Goal: Task Accomplishment & Management: Use online tool/utility

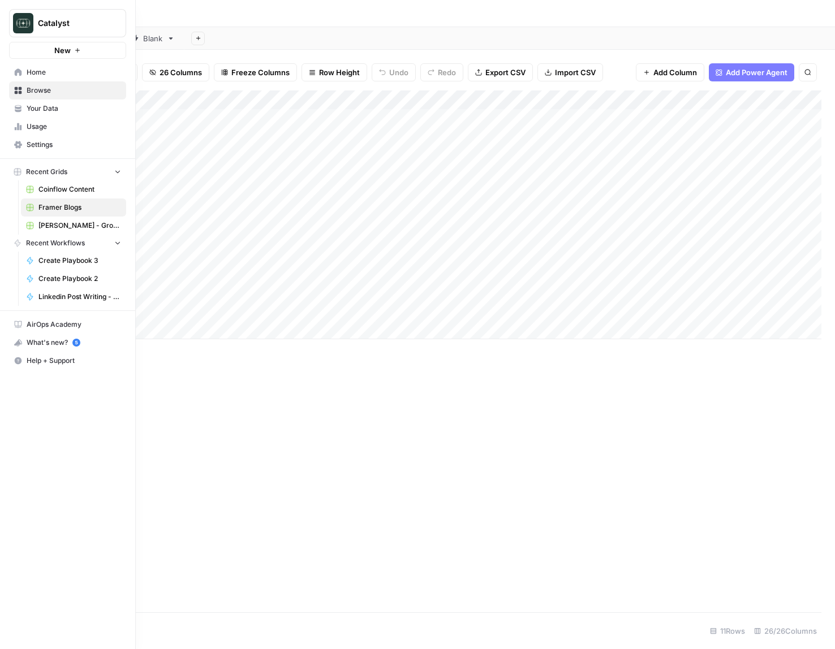
click at [57, 193] on span "Coinflow Content" at bounding box center [79, 189] width 83 height 10
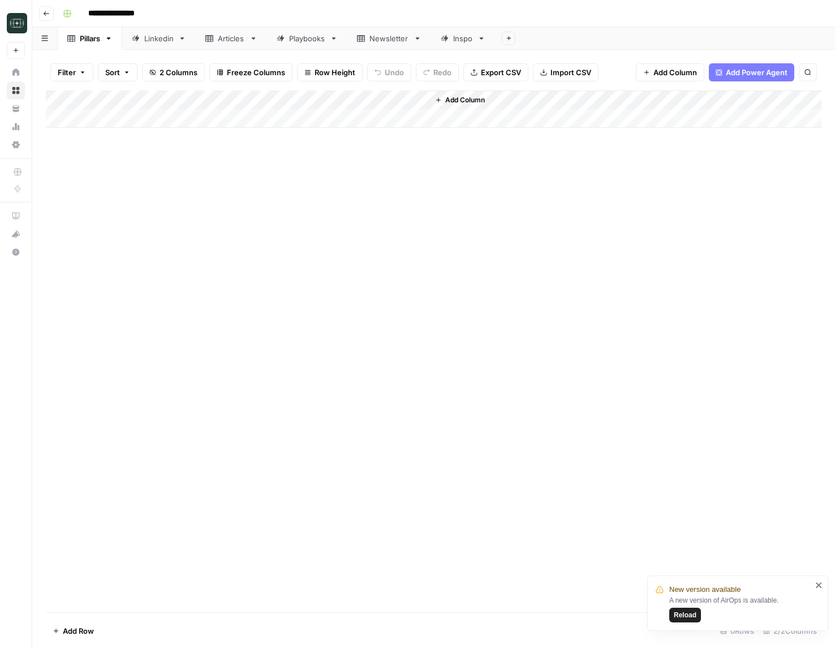
click at [239, 42] on div "Articles" at bounding box center [231, 38] width 27 height 11
click at [304, 40] on div "Playbooks" at bounding box center [307, 38] width 36 height 11
click at [630, 216] on div "Add Column" at bounding box center [433, 177] width 775 height 172
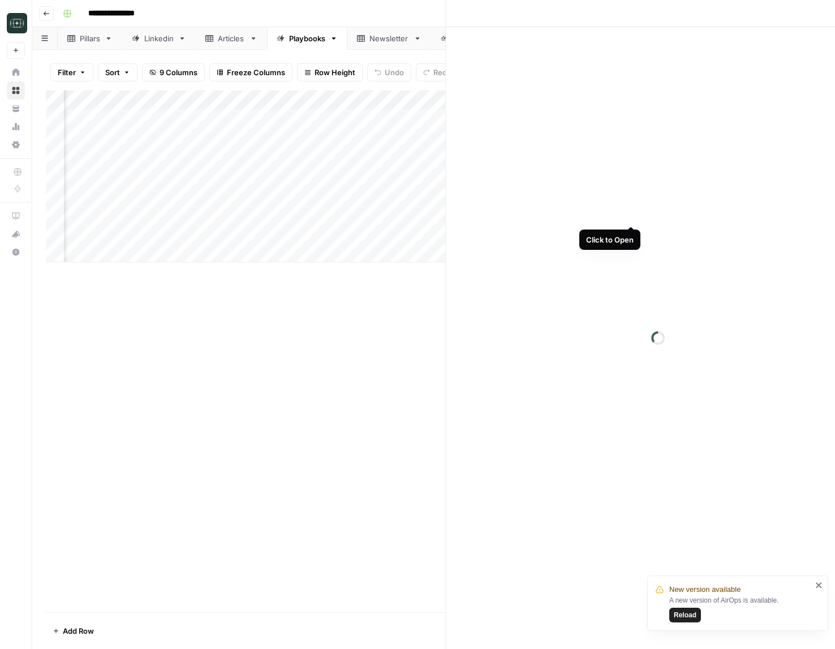
scroll to position [0, 195]
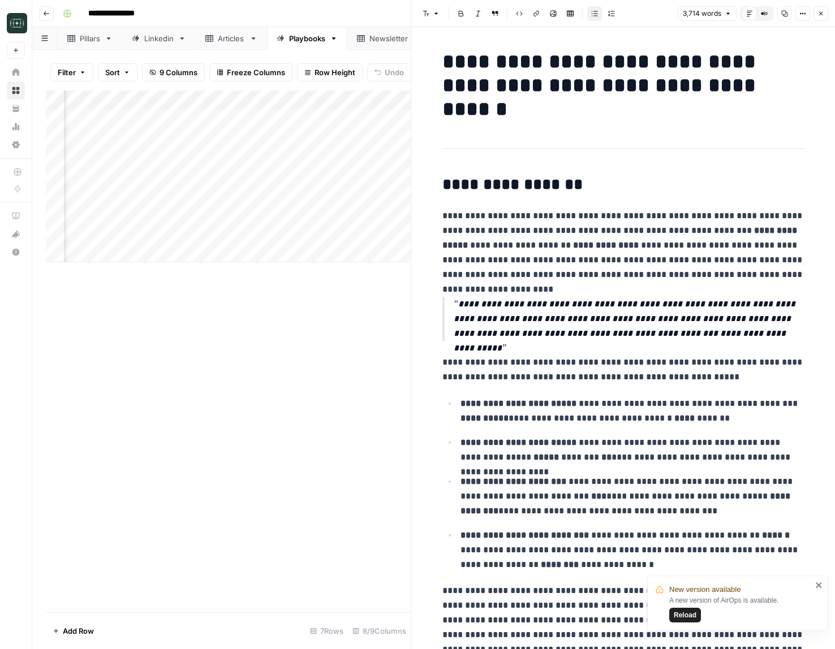
click at [819, 9] on button "Close" at bounding box center [820, 13] width 15 height 15
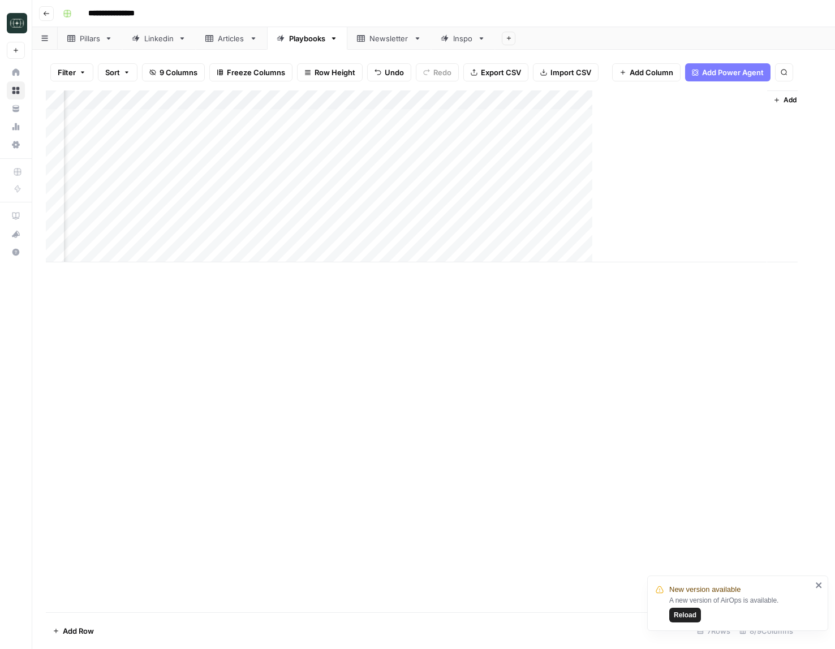
scroll to position [0, 190]
click at [759, 176] on div "Add Column" at bounding box center [433, 177] width 775 height 172
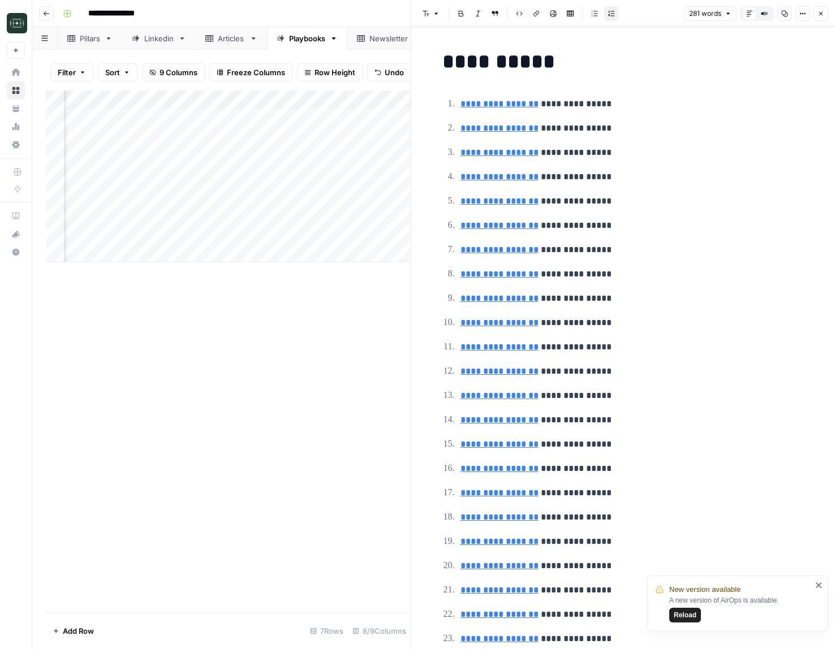
type input "[URL][DOMAIN_NAME]"
click at [508, 104] on link "**********" at bounding box center [499, 104] width 78 height 8
click at [627, 88] on icon at bounding box center [624, 87] width 7 height 7
type input "[URL][DOMAIN_NAME]"
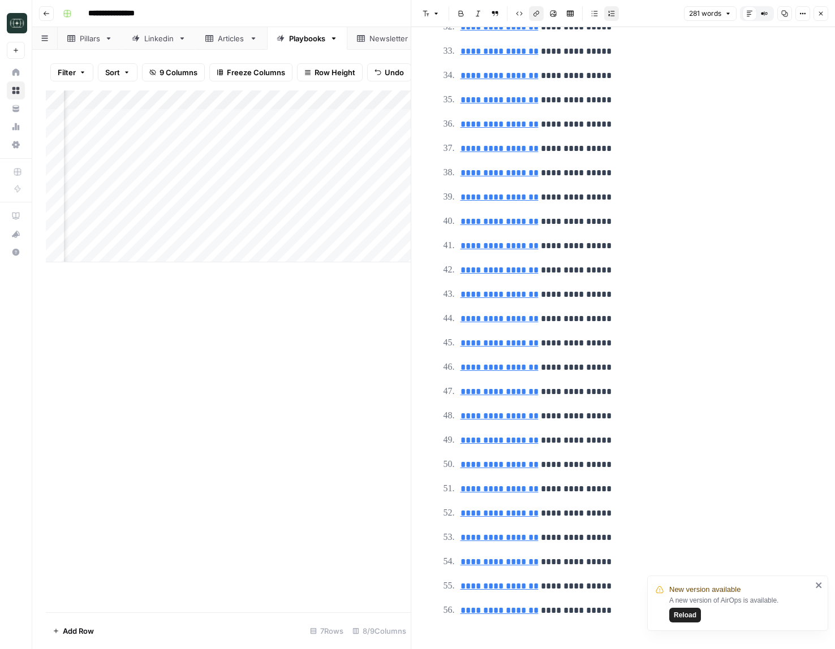
scroll to position [845, 0]
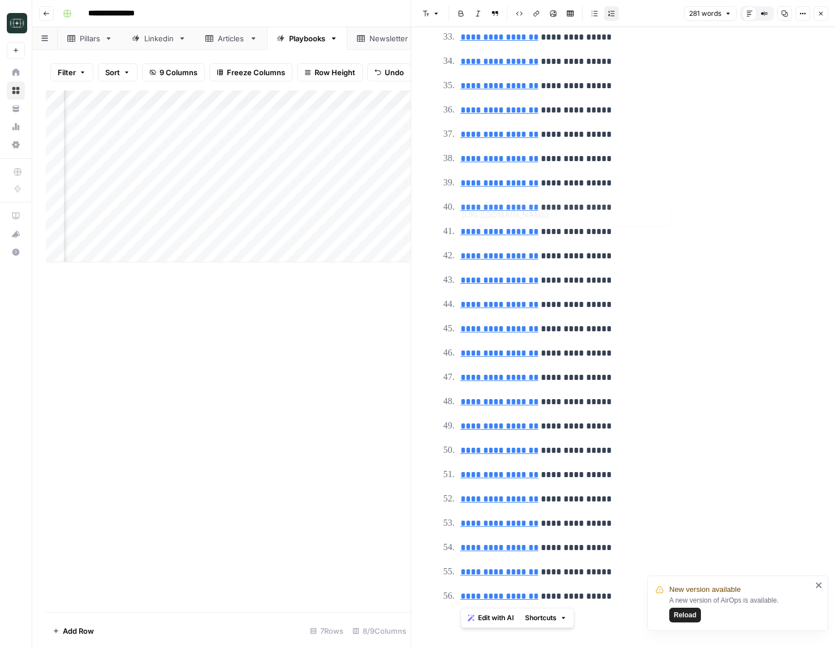
type input "[URL][DOMAIN_NAME]"
drag, startPoint x: 614, startPoint y: 593, endPoint x: 629, endPoint y: 505, distance: 88.9
type input "[URL][DOMAIN_NAME]"
click at [500, 549] on link "**********" at bounding box center [499, 548] width 78 height 8
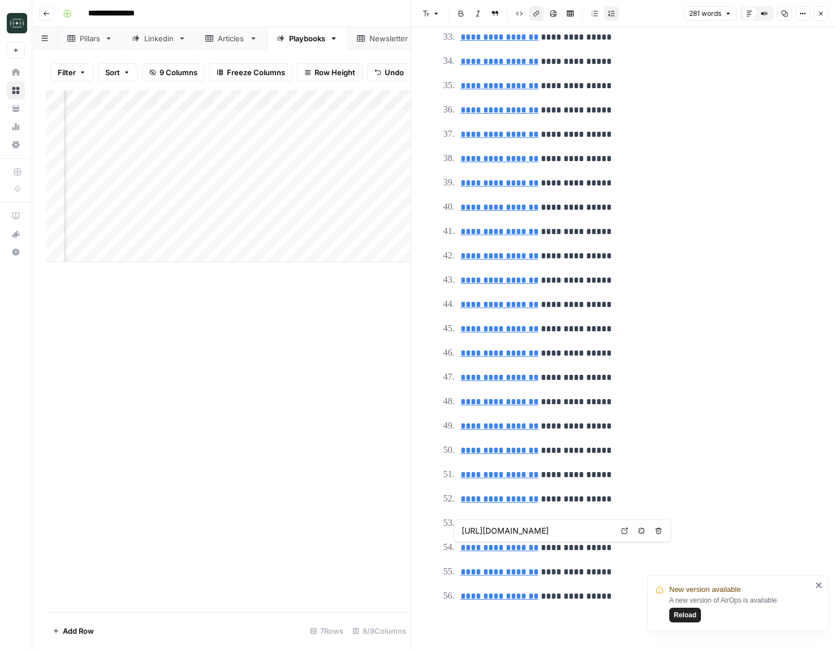
click at [620, 531] on link "Open in a new tab" at bounding box center [624, 531] width 15 height 15
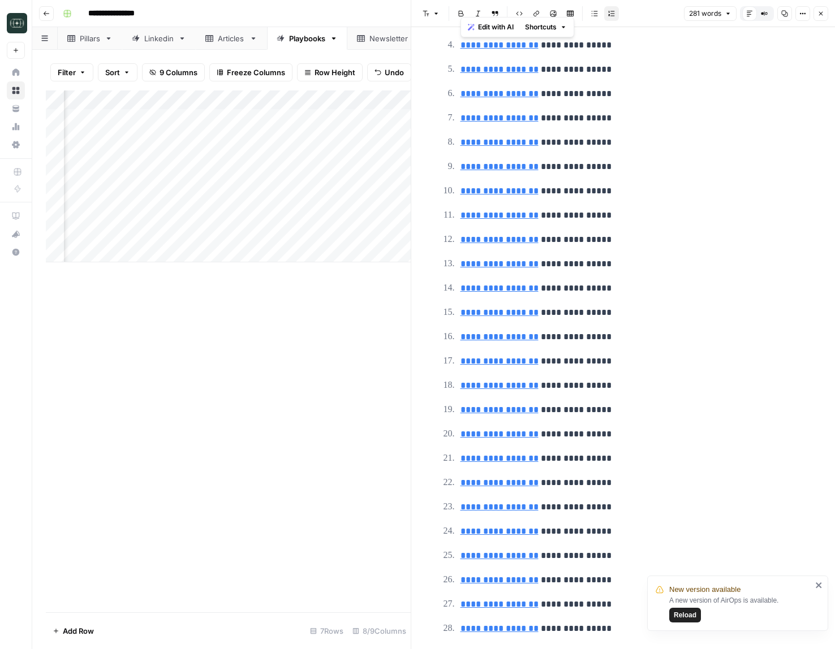
scroll to position [0, 0]
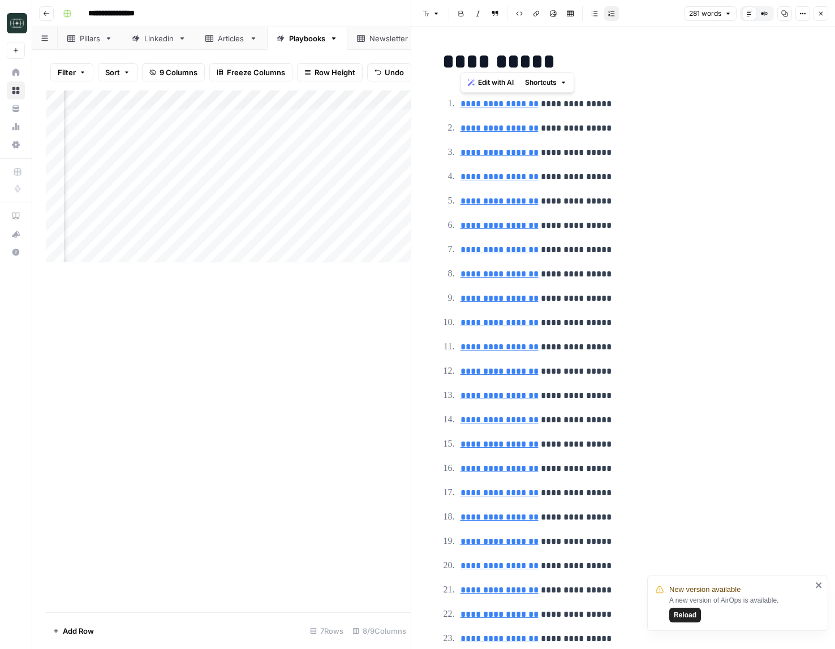
drag, startPoint x: 599, startPoint y: 558, endPoint x: 472, endPoint y: 100, distance: 476.1
click at [490, 83] on span "Edit with AI" at bounding box center [496, 82] width 36 height 10
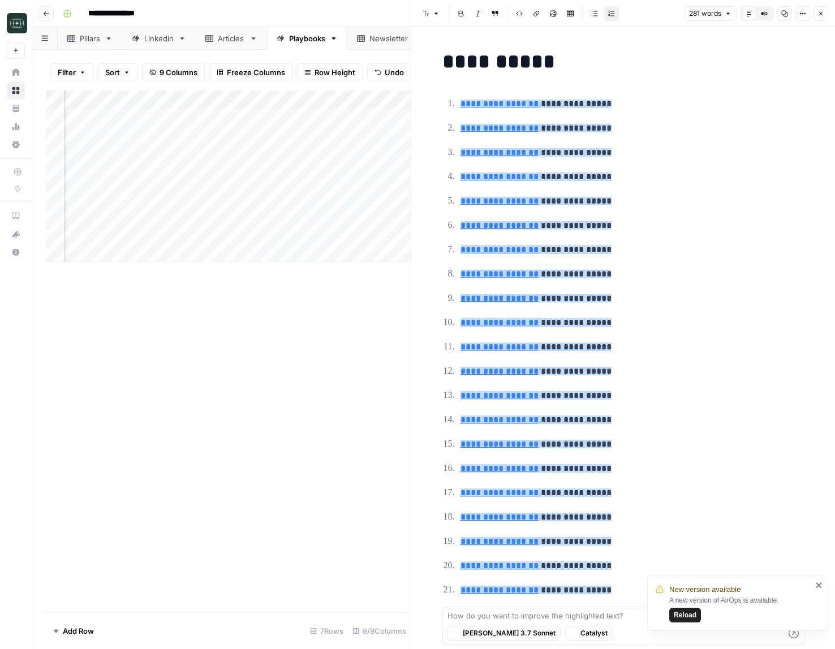
scroll to position [801, 0]
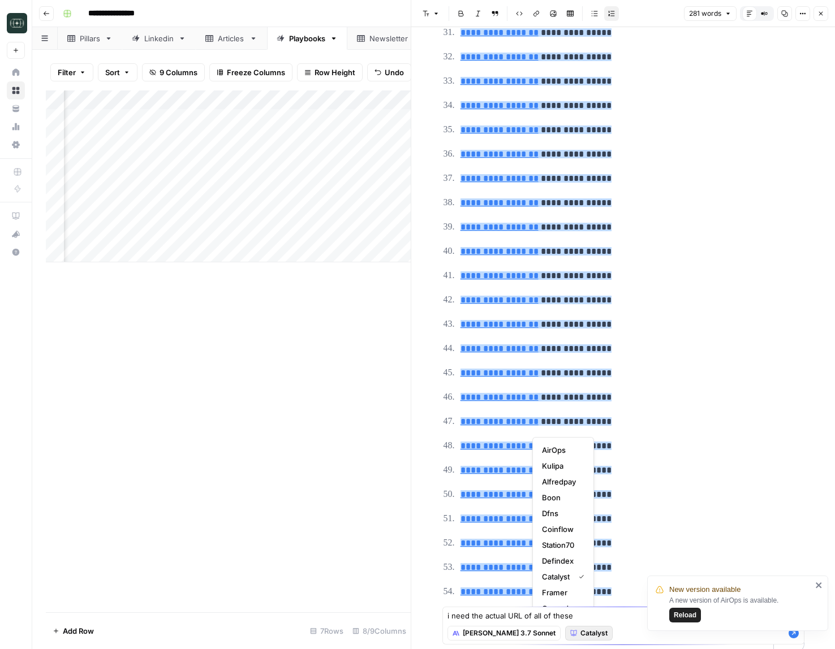
click at [580, 635] on span "Catalyst" at bounding box center [593, 633] width 27 height 10
click at [562, 534] on span "Coinflow" at bounding box center [561, 529] width 38 height 11
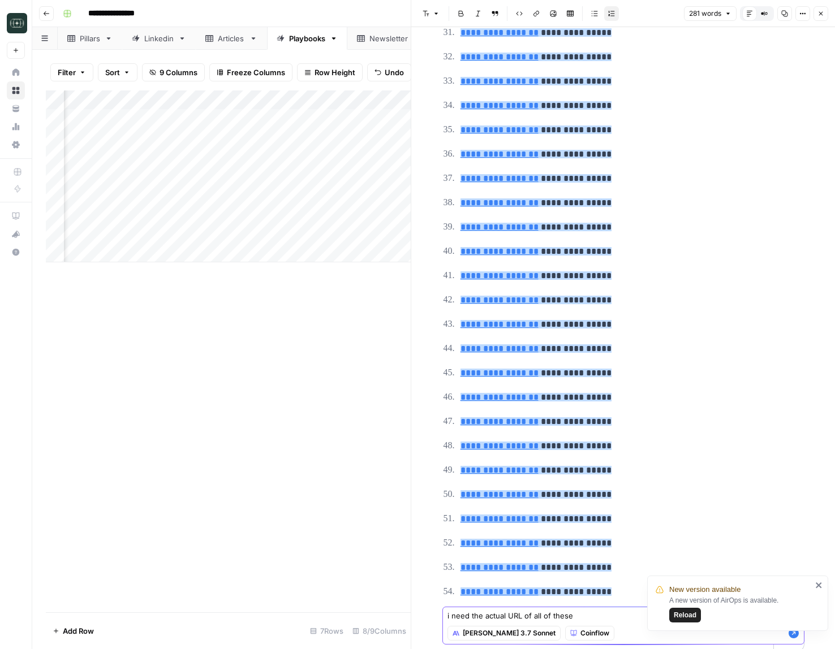
click at [600, 619] on textarea "i need the actual URL of all of these" at bounding box center [623, 615] width 352 height 11
type textarea "i need the actual URL of all of these with a link to the direct source"
click at [817, 581] on icon "close" at bounding box center [819, 585] width 8 height 9
click at [795, 634] on icon "button" at bounding box center [793, 633] width 11 height 11
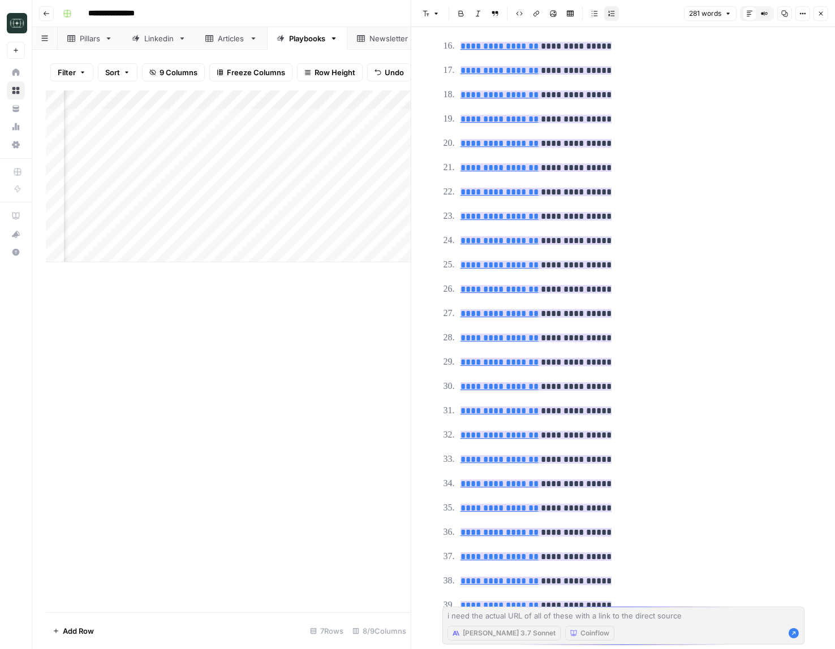
scroll to position [0, 0]
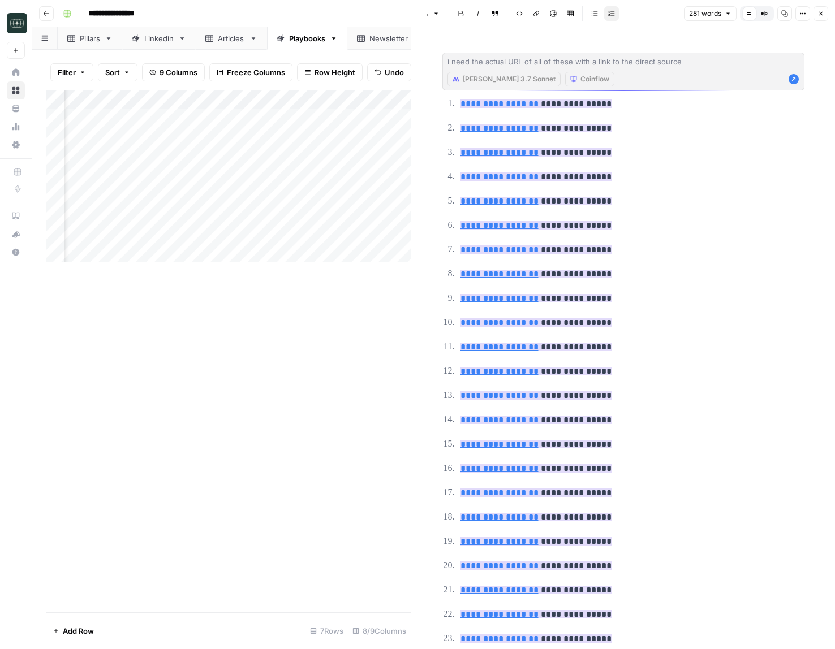
click at [660, 105] on p "**********" at bounding box center [632, 104] width 344 height 15
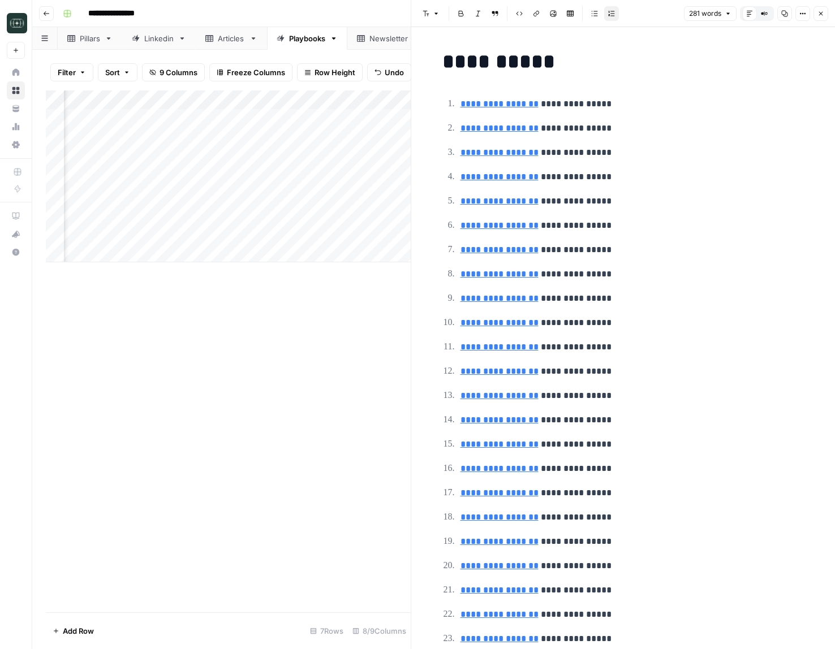
click at [767, 14] on icon "button" at bounding box center [766, 13] width 2 height 2
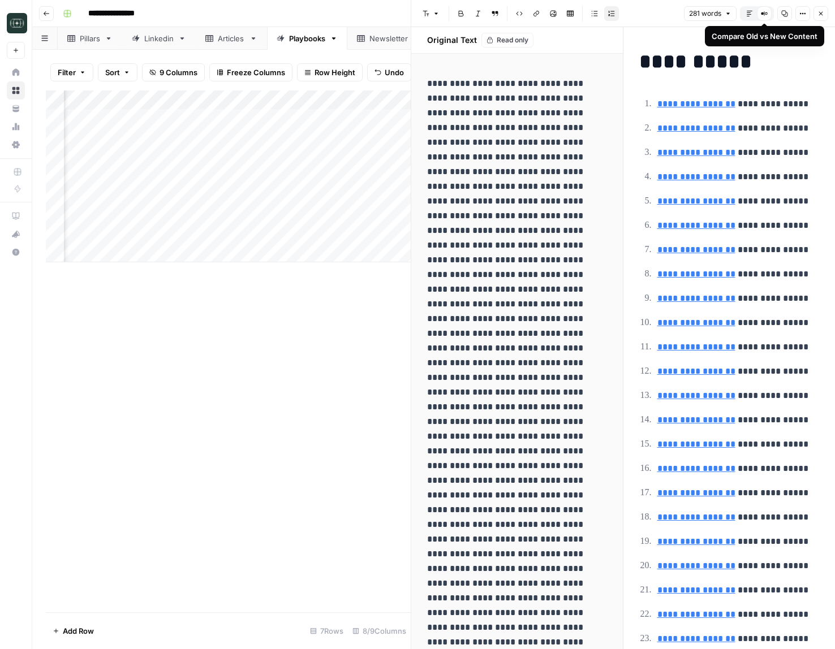
drag, startPoint x: 426, startPoint y: 84, endPoint x: 556, endPoint y: 299, distance: 251.0
drag, startPoint x: 561, startPoint y: 63, endPoint x: 525, endPoint y: 83, distance: 40.3
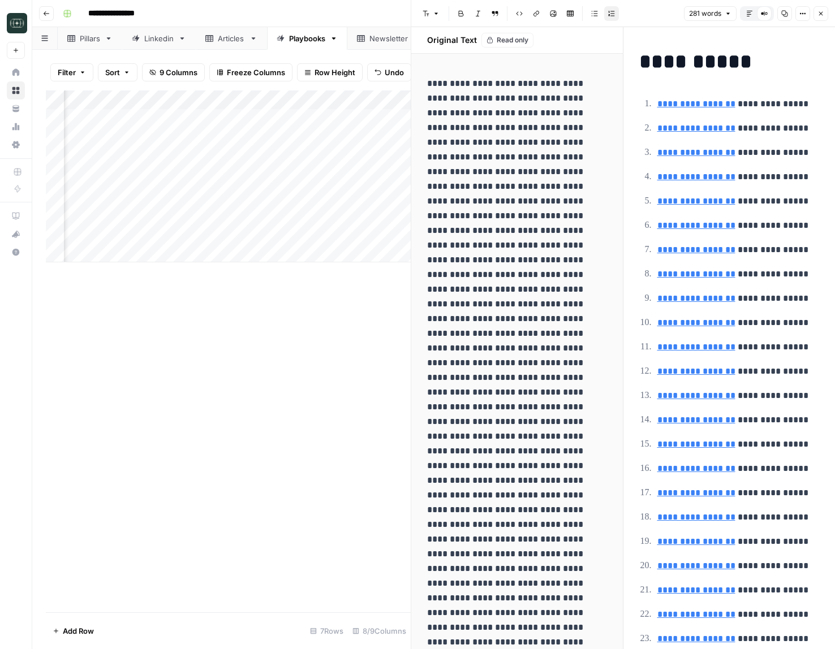
click at [520, 16] on icon "button" at bounding box center [519, 13] width 7 height 7
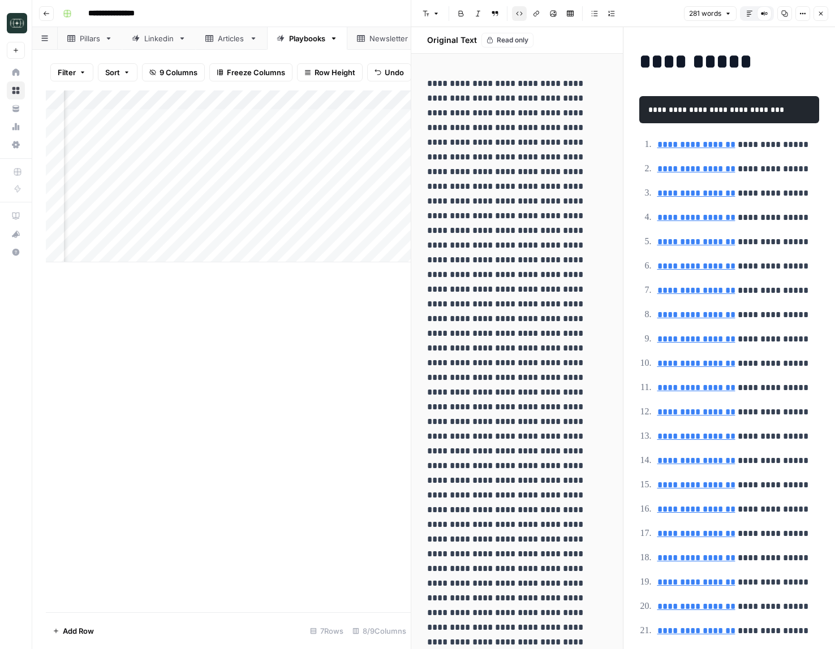
drag, startPoint x: 439, startPoint y: 93, endPoint x: 433, endPoint y: 87, distance: 8.8
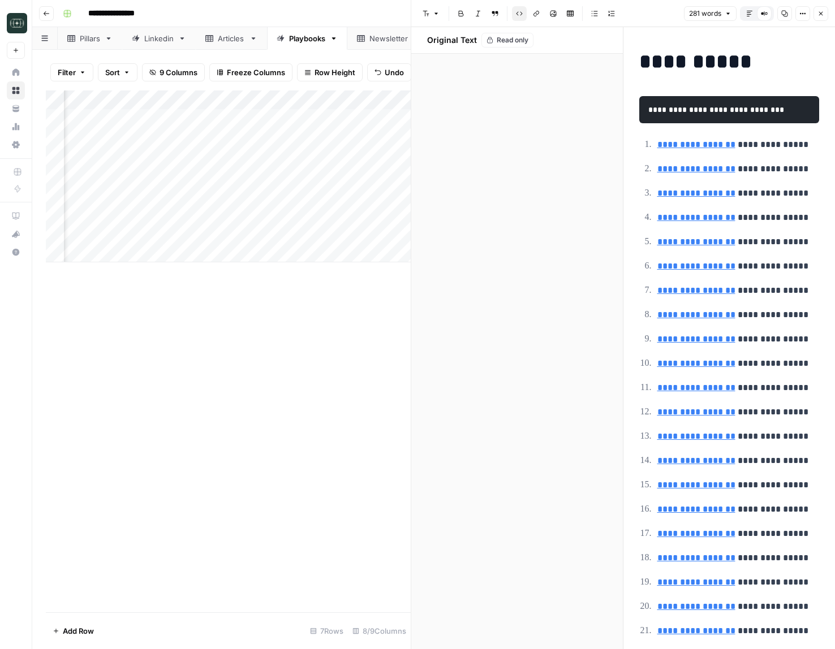
scroll to position [7829, 0]
drag, startPoint x: 426, startPoint y: 84, endPoint x: 562, endPoint y: 637, distance: 569.6
copy p "**********"
click at [713, 109] on code "**********" at bounding box center [716, 110] width 136 height 8
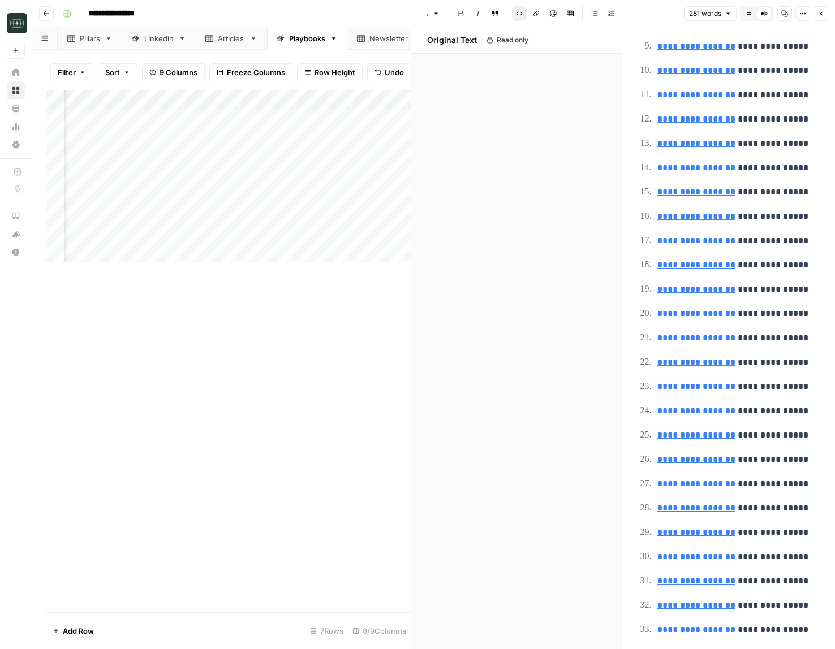
scroll to position [0, 0]
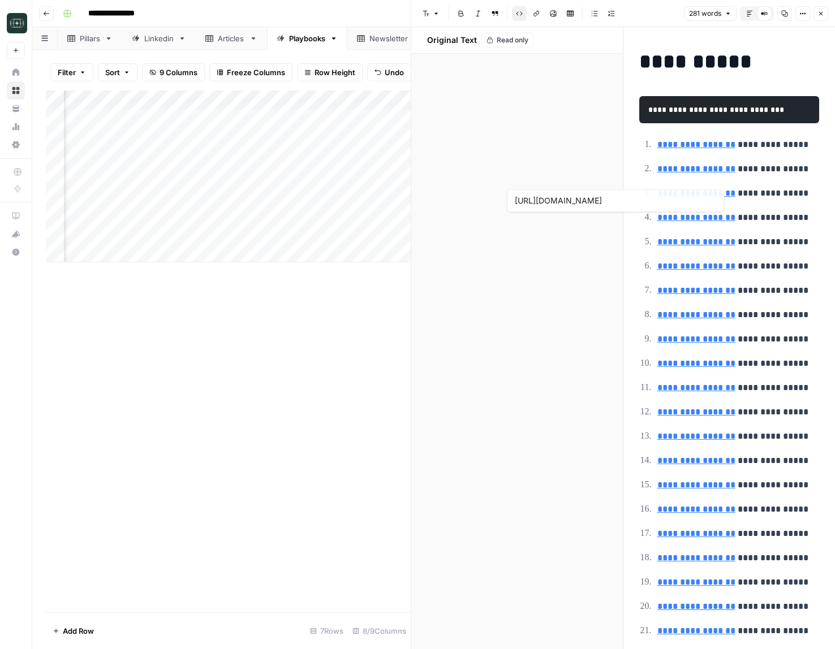
type input "[URL][DOMAIN_NAME]"
click at [817, 10] on icon "button" at bounding box center [820, 13] width 7 height 7
